Goal: Transaction & Acquisition: Obtain resource

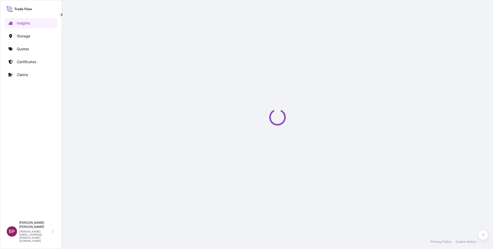
select select "2025"
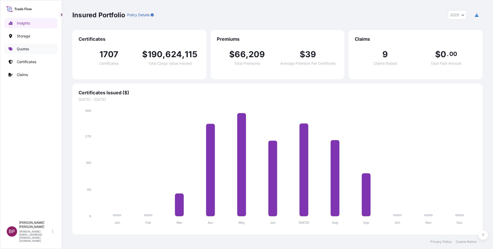
click at [27, 48] on p "Quotes" at bounding box center [23, 48] width 12 height 5
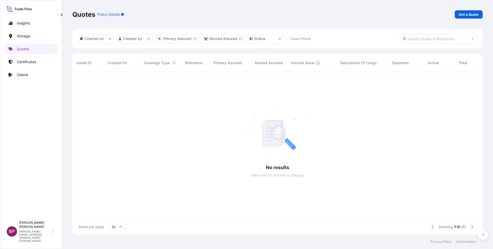
scroll to position [6, 6]
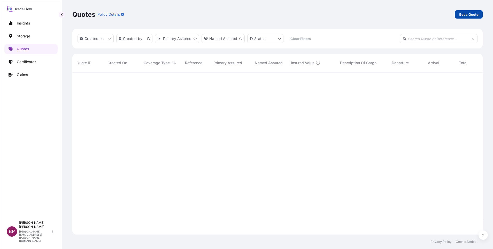
click at [328, 14] on p "Get a Quote" at bounding box center [469, 14] width 20 height 5
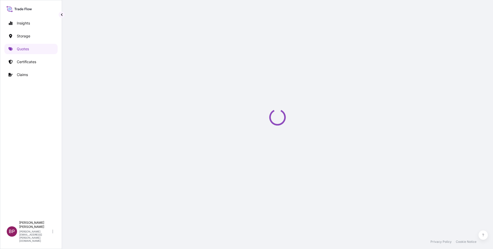
select select "Water"
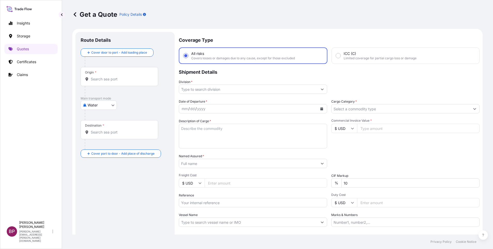
scroll to position [8, 0]
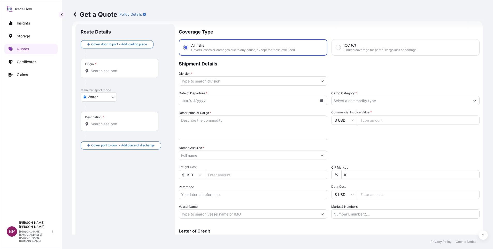
drag, startPoint x: 210, startPoint y: 197, endPoint x: 210, endPoint y: 194, distance: 2.6
click at [210, 166] on input "Reference" at bounding box center [253, 194] width 148 height 9
paste input "SSLS3186"
type input "SSLS3186"
click at [206, 152] on input "Named Assured *" at bounding box center [248, 155] width 138 height 9
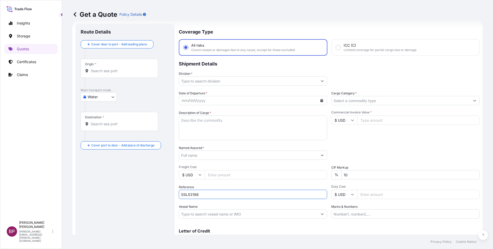
paste input "International Security & Communications Co."
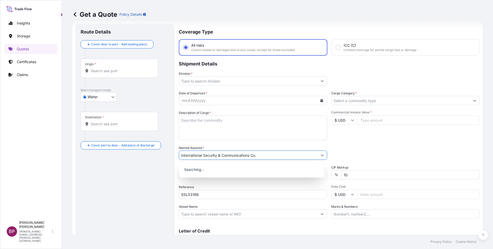
type input "International Security & Communications Co."
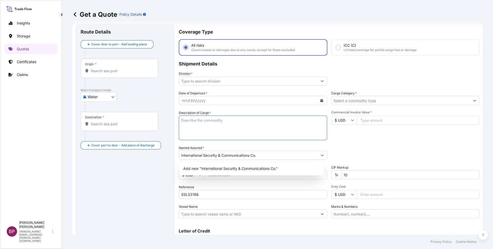
click at [209, 126] on textarea "Description of Cargo *" at bounding box center [253, 128] width 148 height 25
paste textarea "Desk Mount, Electronic Lithium Ion Batteries"
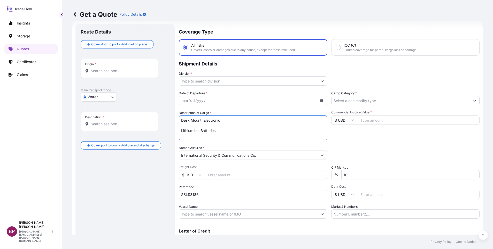
paste textarea "143.541,44"
click at [224, 132] on textarea "Desk Mount, Electronic Lithium Ion Batteries 143.541,44" at bounding box center [253, 128] width 148 height 25
drag, startPoint x: 250, startPoint y: 131, endPoint x: 217, endPoint y: 130, distance: 32.8
click at [217, 130] on textarea "Desk Mount, Electronic Lithium Ion Batteries 143541.44" at bounding box center [253, 128] width 148 height 25
type textarea "Desk Mount, Electronic Lithium Ion Batteries"
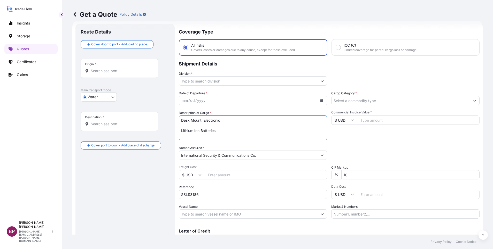
click at [328, 121] on input "Commercial Invoice Value *" at bounding box center [418, 120] width 122 height 9
paste input "143541.44"
type input "143541.44"
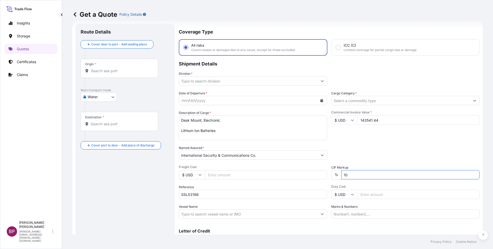
drag, startPoint x: 336, startPoint y: 177, endPoint x: 177, endPoint y: 161, distance: 159.8
click at [290, 166] on div "Date of Departure * mm / dd / yyyy Cargo Category * Description of Cargo * Desk…" at bounding box center [329, 155] width 301 height 128
type input "0"
click at [328, 99] on input "Cargo Category *" at bounding box center [400, 100] width 138 height 9
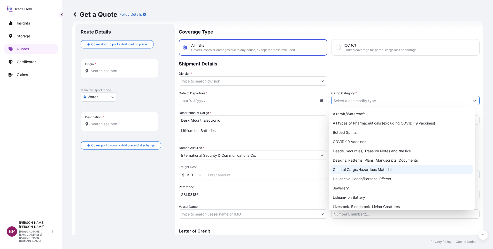
click at [328, 166] on div "General Cargo/Hazardous Material" at bounding box center [401, 169] width 142 height 9
type input "General Cargo/Hazardous Material"
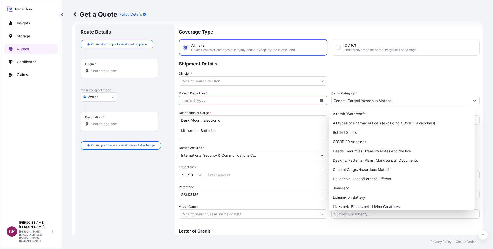
click at [320, 101] on icon "Calendar" at bounding box center [321, 100] width 3 height 3
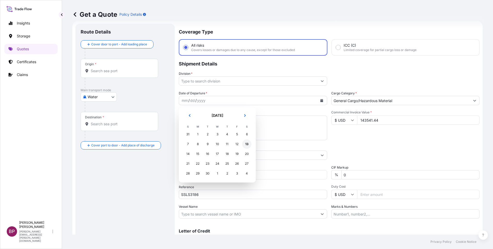
click at [246, 143] on div "13" at bounding box center [246, 144] width 9 height 9
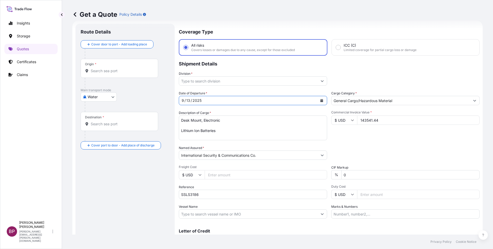
click at [110, 98] on body "Selected Date: Saturday, September 13, 2025 Insights Storage Quotes Certificate…" at bounding box center [246, 124] width 493 height 249
click at [90, 109] on div "Air" at bounding box center [99, 110] width 32 height 9
select select "Air"
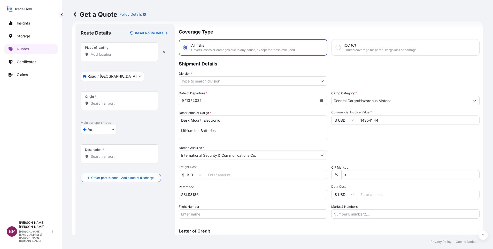
drag, startPoint x: 106, startPoint y: 52, endPoint x: 110, endPoint y: 62, distance: 9.9
click at [106, 53] on input "Place of loading" at bounding box center [121, 54] width 61 height 5
paste input "BILLUND"
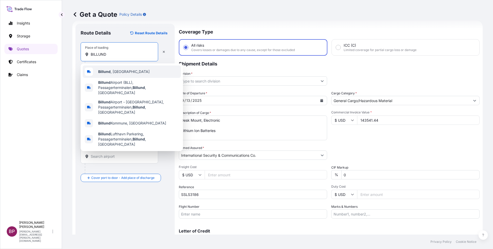
click at [123, 69] on span "Billund , Denmark" at bounding box center [123, 71] width 51 height 5
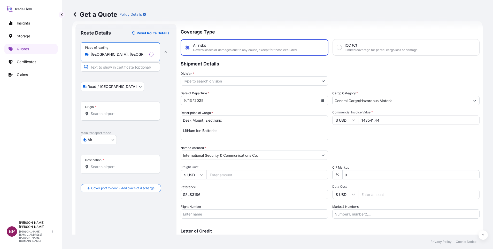
type input "Billund, Denmark"
click at [120, 116] on input "Origin *" at bounding box center [122, 113] width 63 height 5
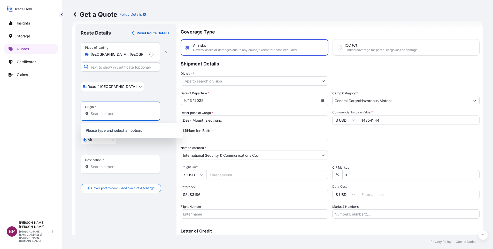
paste input "BILLUND"
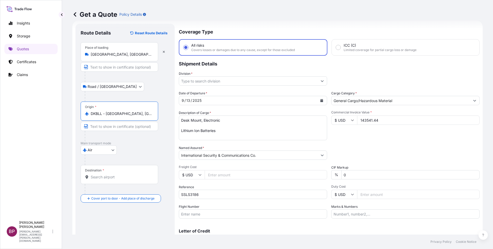
type input "DKBLL - Billund, Denmark"
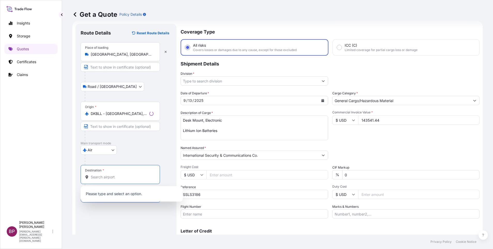
click at [117, 166] on input "Destination *" at bounding box center [122, 177] width 63 height 5
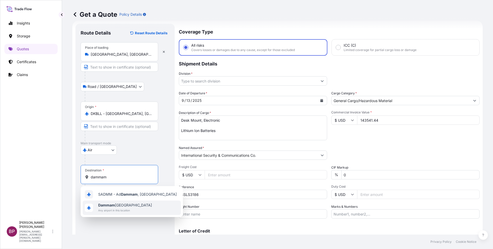
click at [118, 166] on span "Any airport in this location" at bounding box center [125, 210] width 54 height 5
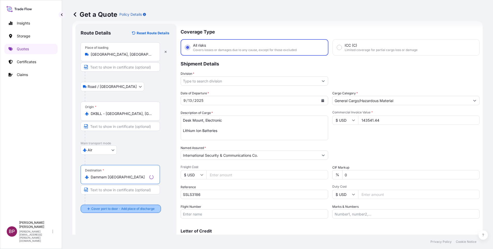
type input "Dammam Saudi Arabia"
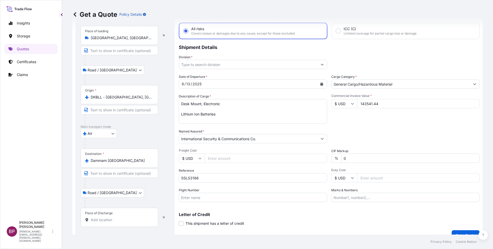
scroll to position [34, 0]
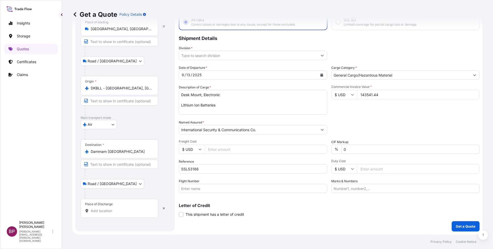
click at [117, 166] on input "Place of Discharge" at bounding box center [121, 211] width 61 height 5
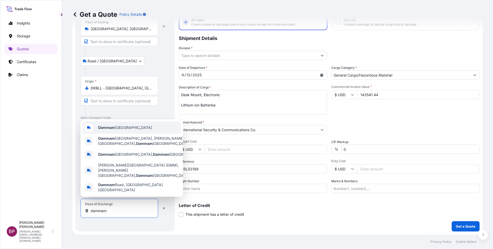
click at [129, 130] on span "Dammam Saudi Arabia" at bounding box center [125, 127] width 54 height 5
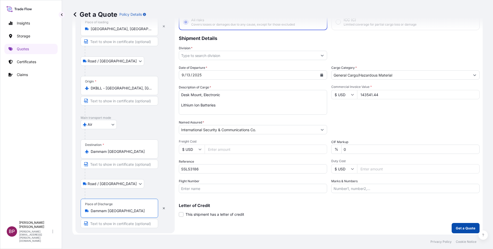
type input "Dammam Saudi Arabia"
click at [328, 166] on p "Get a Quote" at bounding box center [465, 228] width 20 height 5
click at [321, 56] on icon "Show suggestions" at bounding box center [322, 56] width 3 height 2
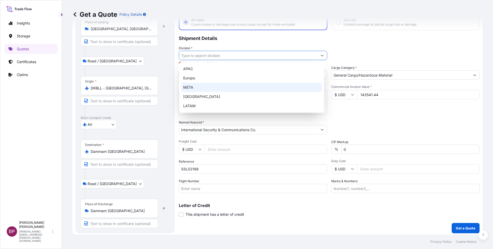
click at [214, 89] on div "META" at bounding box center [251, 87] width 141 height 9
type input "META"
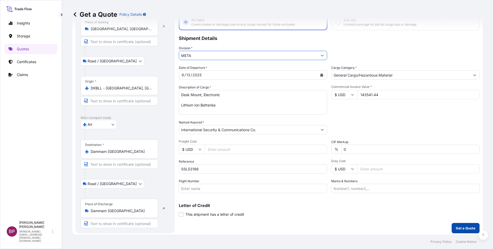
click at [328, 166] on p "Get a Quote" at bounding box center [465, 228] width 20 height 5
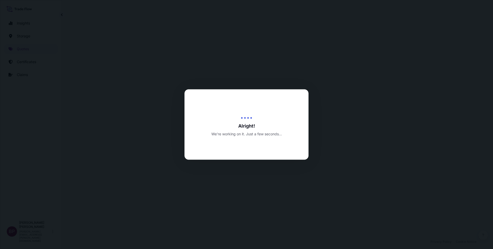
select select "Road / Inland"
select select "Air"
select select "Road / Inland"
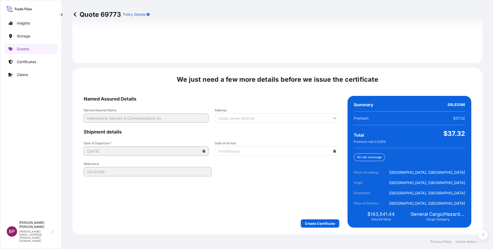
scroll to position [765, 0]
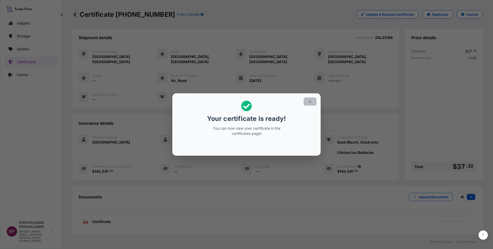
click at [310, 101] on icon "button" at bounding box center [309, 101] width 5 height 5
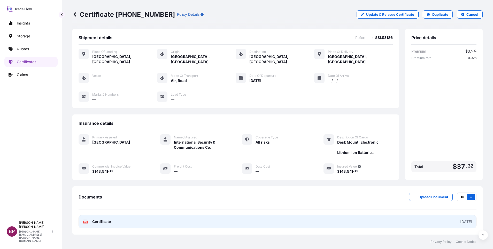
click at [101, 166] on span "Certificate" at bounding box center [101, 221] width 19 height 5
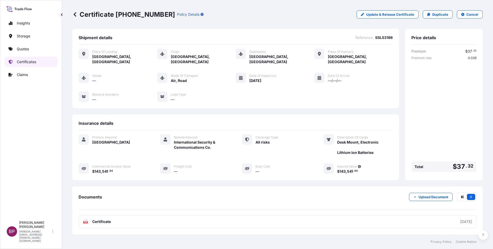
click at [40, 60] on link "Certificates" at bounding box center [30, 62] width 53 height 10
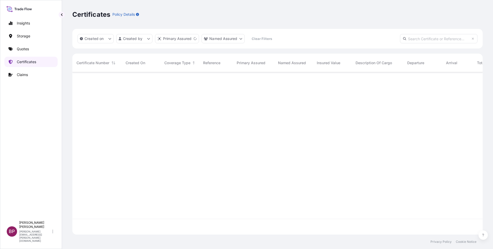
scroll to position [160, 404]
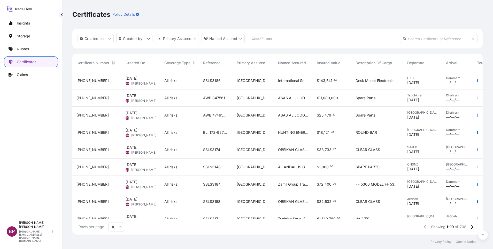
click at [285, 119] on div "ASAS AL JOOD TRADING COMPANY" at bounding box center [293, 115] width 39 height 17
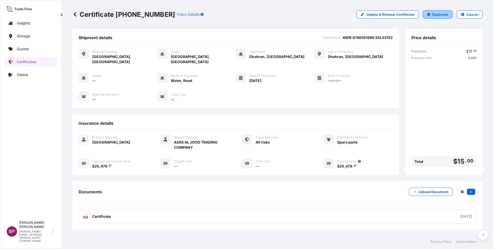
click at [328, 16] on p "Duplicate" at bounding box center [440, 14] width 16 height 5
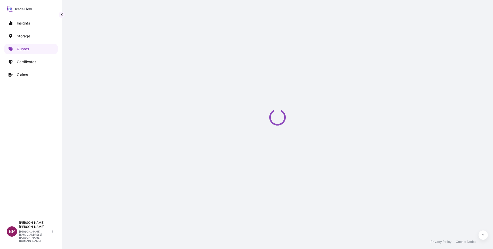
select select "Road / Inland"
select select "Water"
select select "Road / Inland"
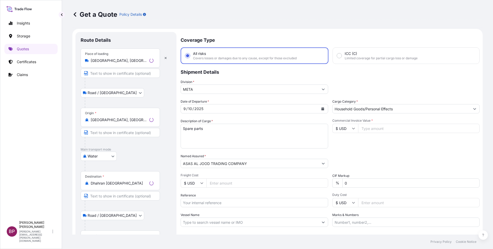
scroll to position [8, 0]
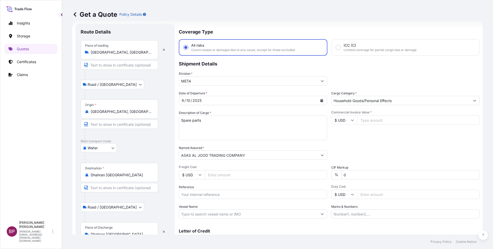
click at [112, 147] on body "Insights Storage Quotes Certificates Claims BP Bobby Paul Kurian bobby.paul@psa…" at bounding box center [246, 124] width 493 height 249
click at [99, 162] on div "Air" at bounding box center [99, 161] width 32 height 9
select select "Air"
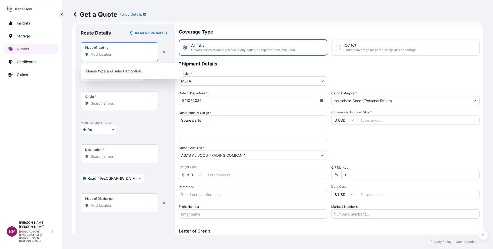
click at [133, 56] on input "Place of loading" at bounding box center [121, 54] width 61 height 5
paste input "LAS VEGAS"
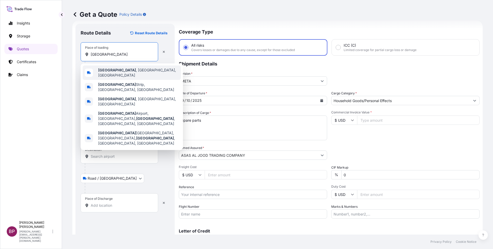
click at [124, 76] on div "Las Vegas , NV, USA" at bounding box center [132, 73] width 98 height 14
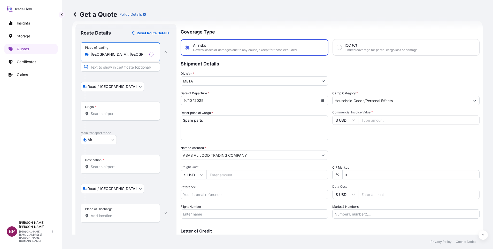
type input "Las Vegas, NV, USA"
click at [109, 114] on input "Origin *" at bounding box center [122, 113] width 63 height 5
paste input "LAS VEGAS"
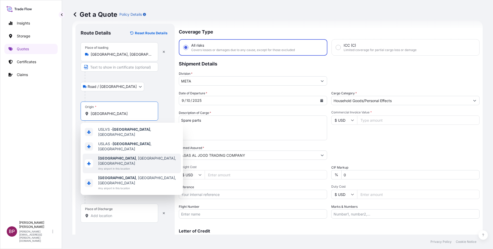
click at [127, 166] on span "Any airport in this location" at bounding box center [138, 168] width 81 height 5
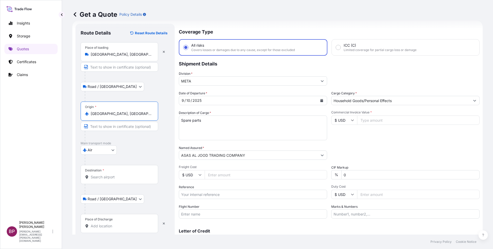
type input "Las Vegas, NV, USA"
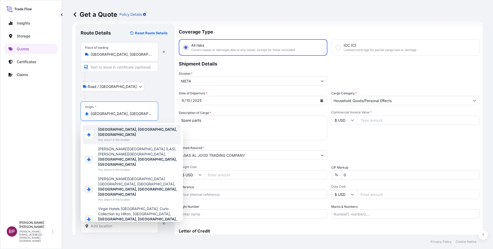
click at [164, 94] on div at bounding box center [127, 96] width 85 height 10
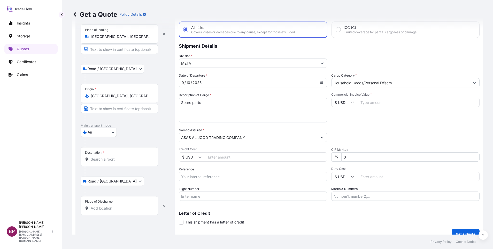
scroll to position [34, 0]
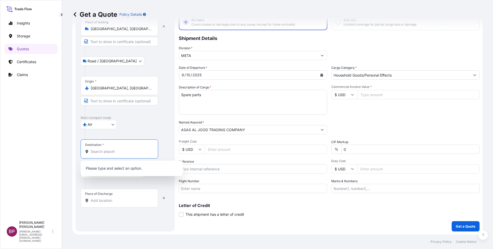
click at [114, 152] on input "Destination *" at bounding box center [121, 151] width 61 height 5
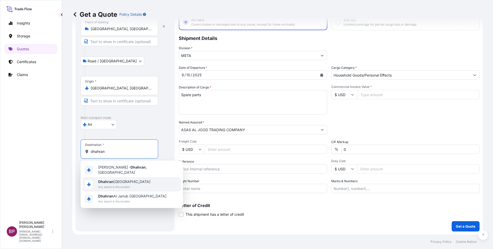
click at [120, 166] on span "Any airport in this location" at bounding box center [124, 187] width 52 height 5
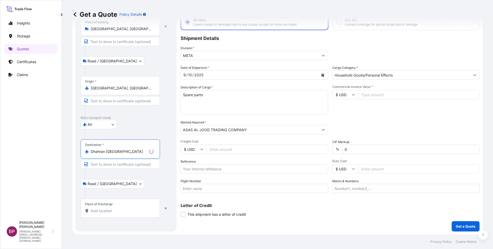
type input "Dhahran Saudi Arabia"
click at [102, 166] on input "Place of Discharge" at bounding box center [122, 211] width 63 height 5
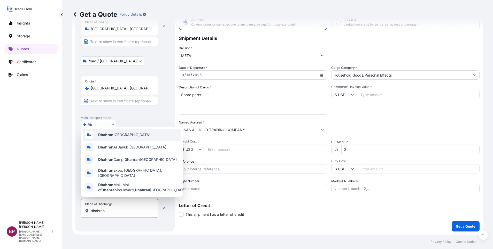
click at [131, 136] on span "Dhahran Saudi Arabia" at bounding box center [124, 134] width 52 height 5
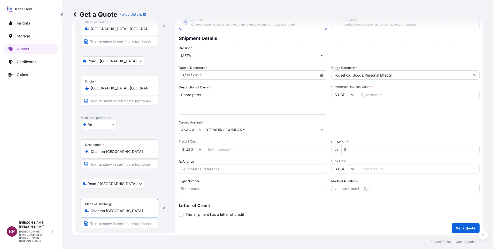
type input "Dhahran Saudi Arabia"
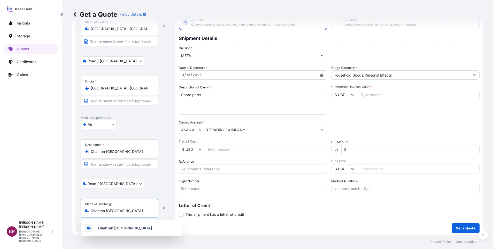
click at [214, 166] on input "Reference" at bounding box center [253, 168] width 148 height 9
paste input "AWB:4746561886 SSLS3152"
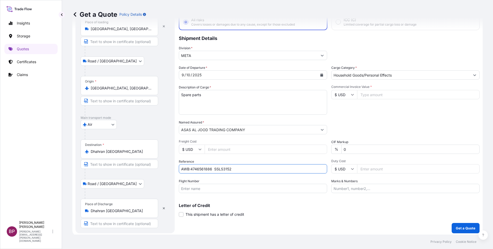
type input "AWB:4746561886 SSLS3152"
click at [328, 95] on input "Commercial Invoice Value *" at bounding box center [418, 94] width 122 height 9
paste input "25479.27"
type input "25479.27"
click at [328, 166] on p "Get a Quote" at bounding box center [465, 228] width 20 height 5
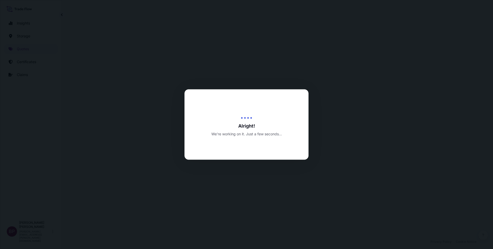
select select "Road / Inland"
select select "Air"
select select "Road / Inland"
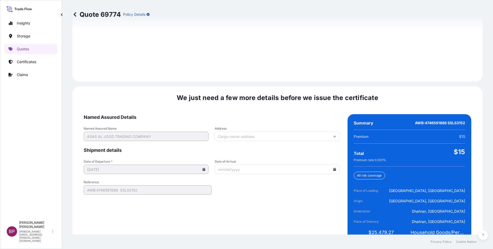
scroll to position [765, 0]
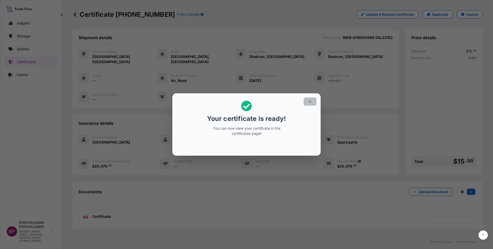
click at [308, 101] on icon "button" at bounding box center [309, 101] width 5 height 5
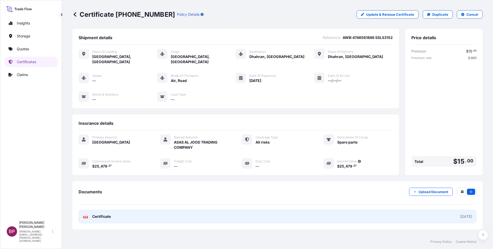
click at [107, 166] on span "Certificate" at bounding box center [101, 216] width 19 height 5
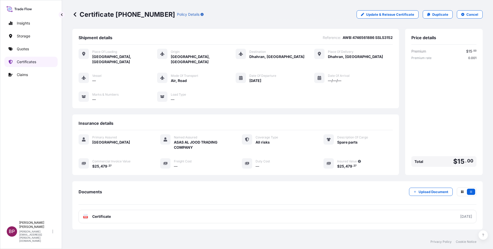
click at [34, 63] on p "Certificates" at bounding box center [26, 61] width 19 height 5
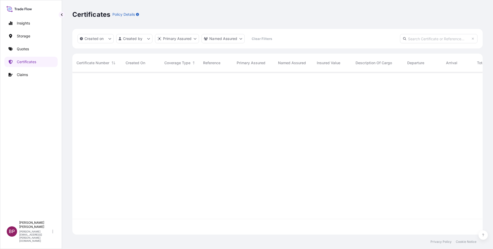
scroll to position [160, 404]
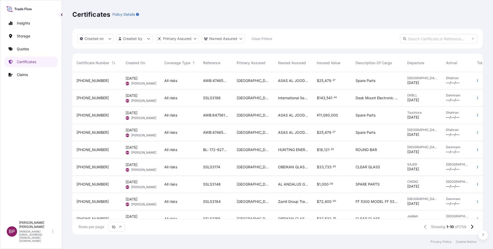
click at [296, 139] on div "ASAS AL JOOD TRADING COMPANY" at bounding box center [293, 132] width 39 height 17
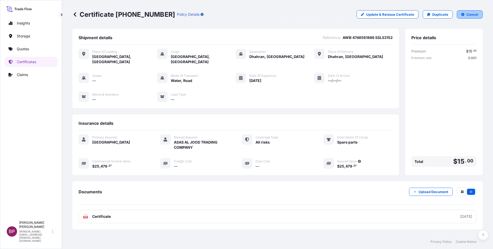
click at [328, 15] on p "Cancel" at bounding box center [472, 14] width 12 height 5
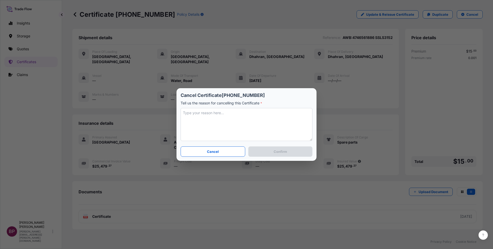
drag, startPoint x: 265, startPoint y: 125, endPoint x: 262, endPoint y: 124, distance: 3.3
click at [264, 125] on textarea at bounding box center [246, 124] width 132 height 33
type textarea "wrong mode of tpt used"
click at [296, 151] on button "Confirm" at bounding box center [280, 152] width 64 height 10
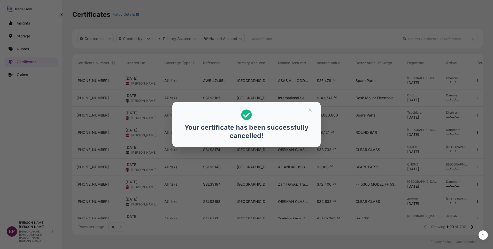
scroll to position [6, 6]
click at [307, 108] on button "button" at bounding box center [309, 110] width 13 height 8
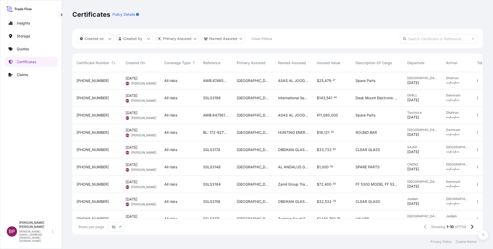
click at [253, 120] on div "Saudi Arabia" at bounding box center [252, 115] width 41 height 17
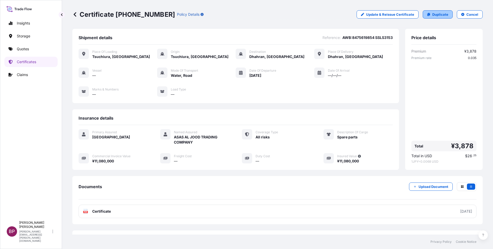
click at [328, 14] on p "Duplicate" at bounding box center [440, 14] width 16 height 5
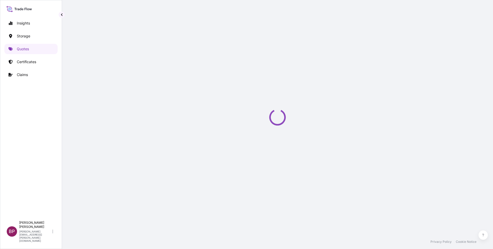
select select "Road / Inland"
select select "Water"
select select "Road / Inland"
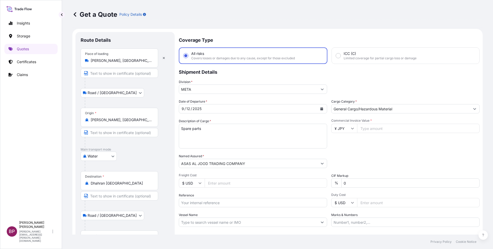
scroll to position [8, 0]
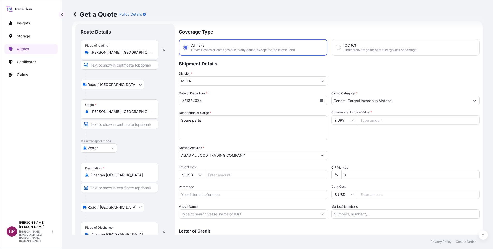
click at [328, 122] on input "Commercial Invoice Value *" at bounding box center [418, 120] width 122 height 9
paste input "11080000"
type input "11080000"
click at [105, 150] on body "Insights Storage Quotes Certificates Claims BP Bobby Paul Kurian bobby.paul@psa…" at bounding box center [246, 124] width 493 height 249
click at [96, 160] on div "Air" at bounding box center [99, 161] width 32 height 9
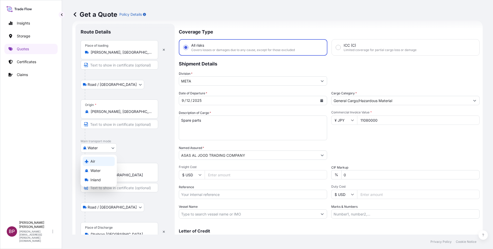
select select "Air"
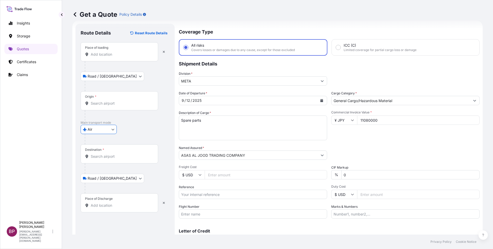
click at [102, 56] on input "Place of loading" at bounding box center [121, 54] width 61 height 5
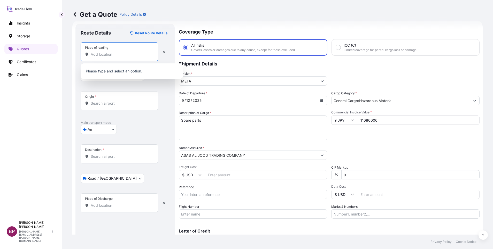
paste input "TSUCHIURA IBARAKI"
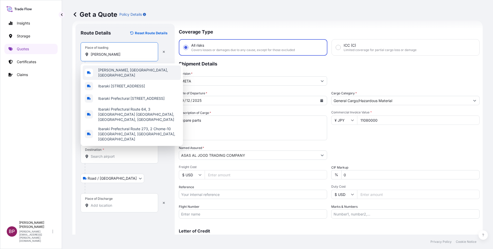
click at [121, 72] on span "Tsuchiura, Ibaraki, Japan" at bounding box center [138, 73] width 81 height 10
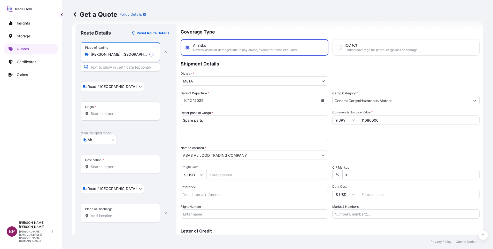
type input "Tsuchiura, Ibaraki, Japan"
click at [101, 116] on input "Origin *" at bounding box center [122, 113] width 63 height 5
paste input "TSUCHIURA IBARAKI"
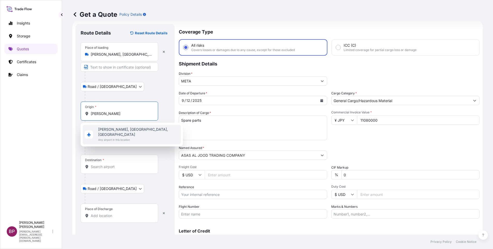
click at [128, 131] on span "Tsuchiura, Ibaraki, Japan" at bounding box center [138, 132] width 81 height 10
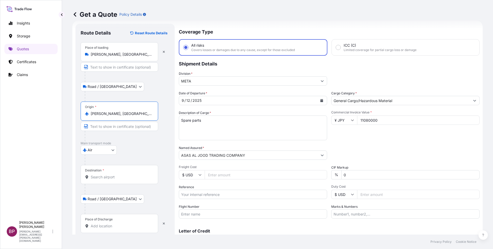
type input "Tsuchiura, Ibaraki, Japan"
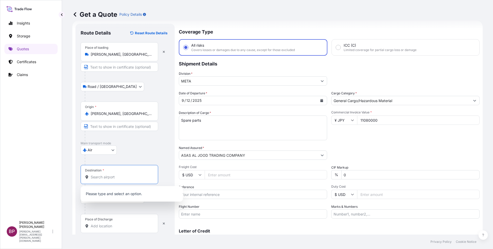
click at [109, 166] on input "Destination *" at bounding box center [121, 177] width 61 height 5
click at [200, 166] on input "Reference" at bounding box center [253, 194] width 148 height 9
paste input "AWB:8475619854 SSLS3153"
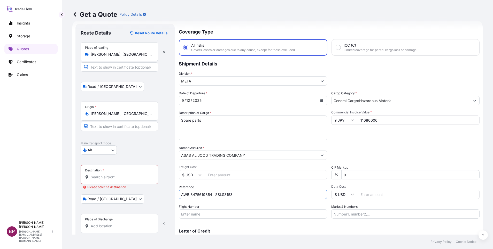
type input "AWB:8475619854 SSLS3153"
click at [114, 166] on input "Destination * Please select a destination" at bounding box center [121, 177] width 61 height 5
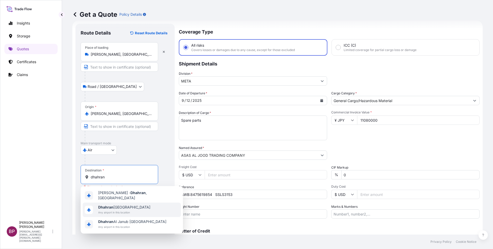
click at [121, 166] on span "Any airport in this location" at bounding box center [124, 212] width 52 height 5
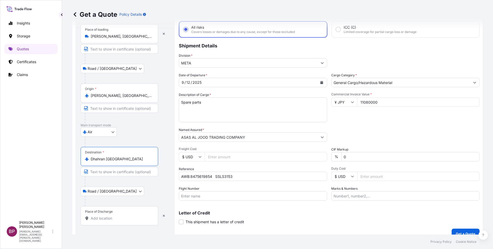
scroll to position [34, 0]
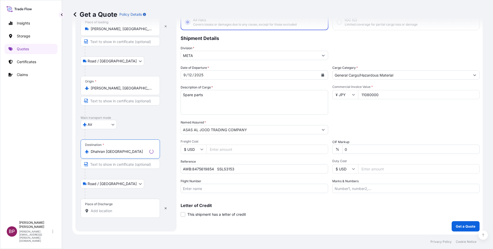
type input "Dhahran Saudi Arabia"
click at [119, 166] on div "Place of Discharge" at bounding box center [120, 208] width 79 height 19
click at [119, 166] on input "Place of Discharge" at bounding box center [122, 211] width 63 height 5
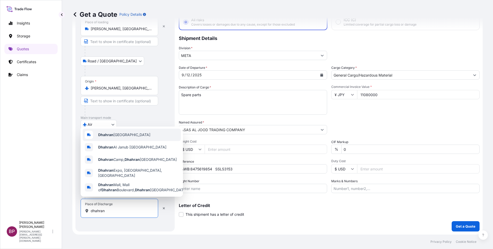
click at [122, 140] on div "Dhahran Saudi Arabia" at bounding box center [132, 135] width 98 height 12
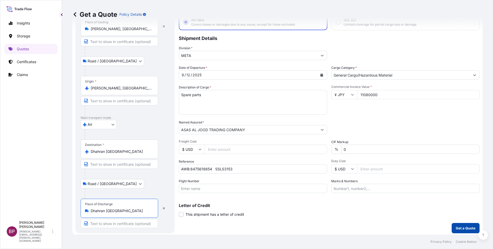
type input "Dhahran Saudi Arabia"
click at [328, 166] on p "Get a Quote" at bounding box center [465, 228] width 20 height 5
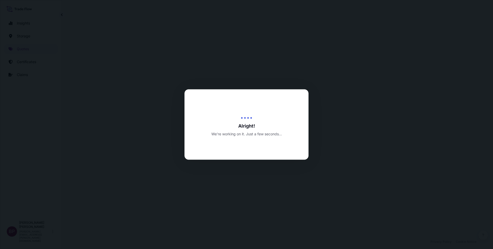
select select "Road / Inland"
select select "Air"
select select "Road / Inland"
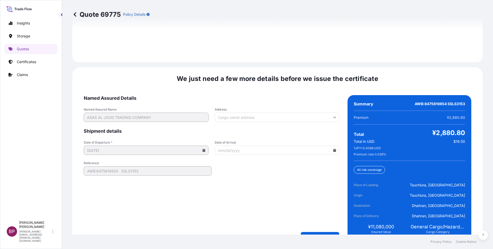
scroll to position [792, 0]
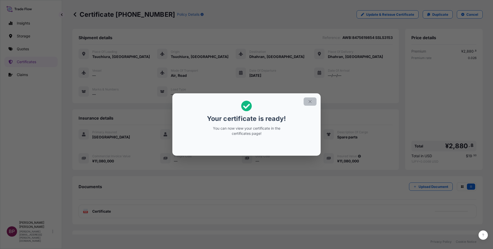
click at [310, 103] on icon "button" at bounding box center [309, 101] width 5 height 5
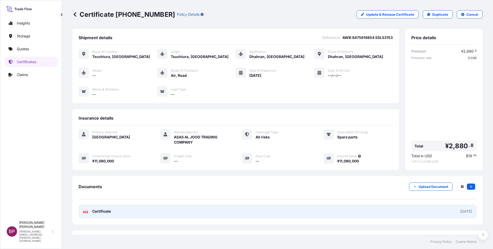
click at [108, 166] on span "Certificate" at bounding box center [101, 211] width 19 height 5
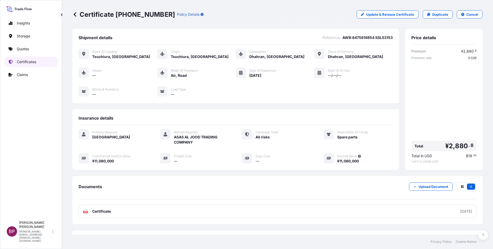
click at [37, 59] on link "Certificates" at bounding box center [30, 62] width 53 height 10
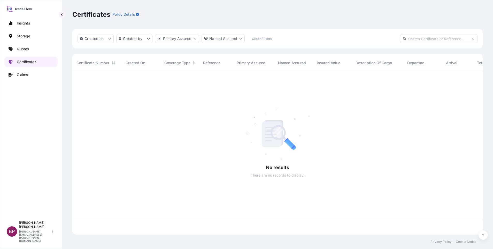
scroll to position [160, 404]
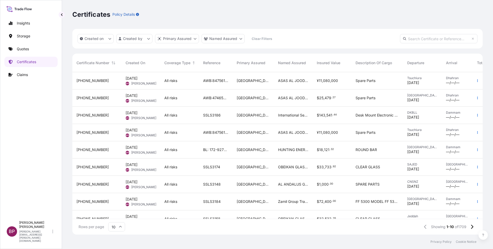
click at [283, 138] on div "ASAS AL JOOD TRADING COMPANY" at bounding box center [293, 132] width 39 height 17
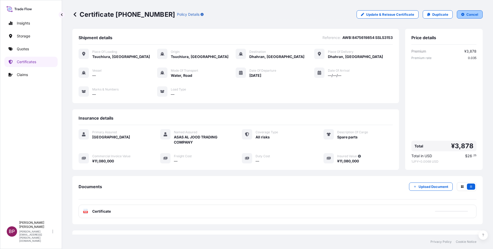
click at [328, 12] on button "Cancel" at bounding box center [469, 14] width 26 height 8
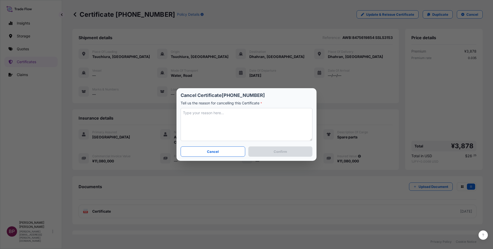
click at [253, 127] on textarea at bounding box center [246, 124] width 132 height 33
type textarea "wrong mode of tpt used"
click at [293, 154] on button "Confirm" at bounding box center [280, 152] width 64 height 10
